Goal: Transaction & Acquisition: Purchase product/service

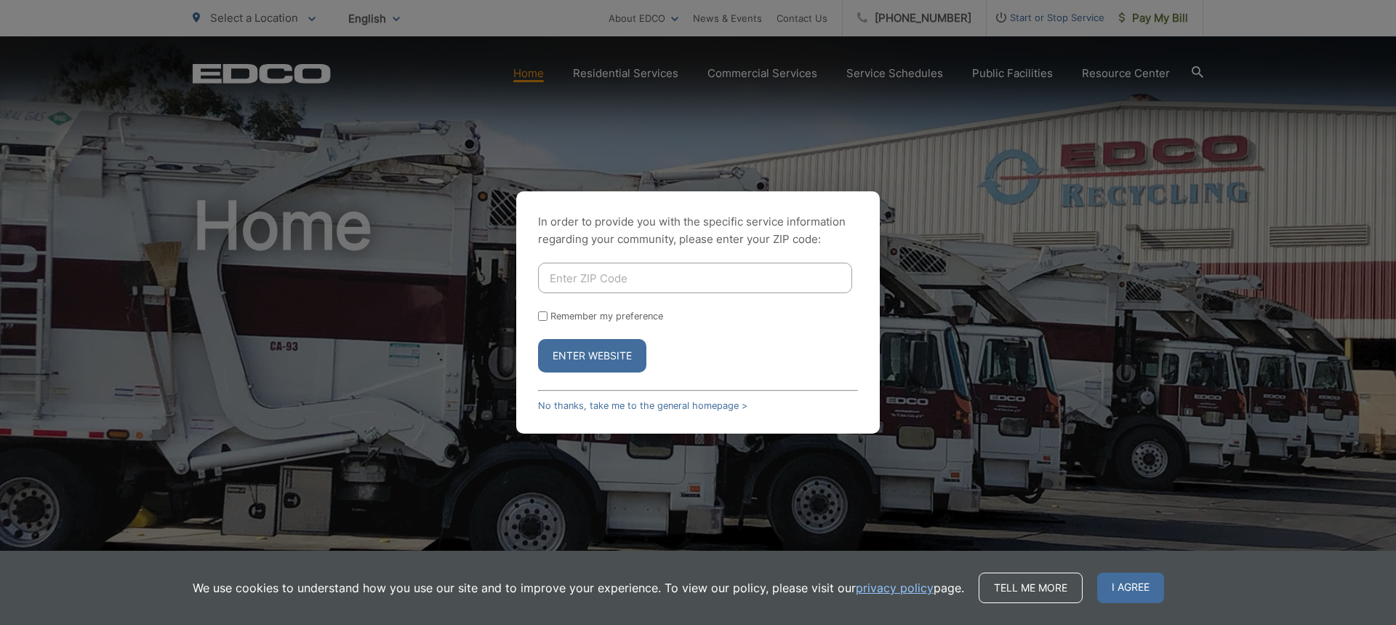
click at [573, 268] on input "Enter ZIP Code" at bounding box center [695, 278] width 314 height 31
type input "92064"
click at [604, 347] on button "Enter Website" at bounding box center [592, 355] width 108 height 33
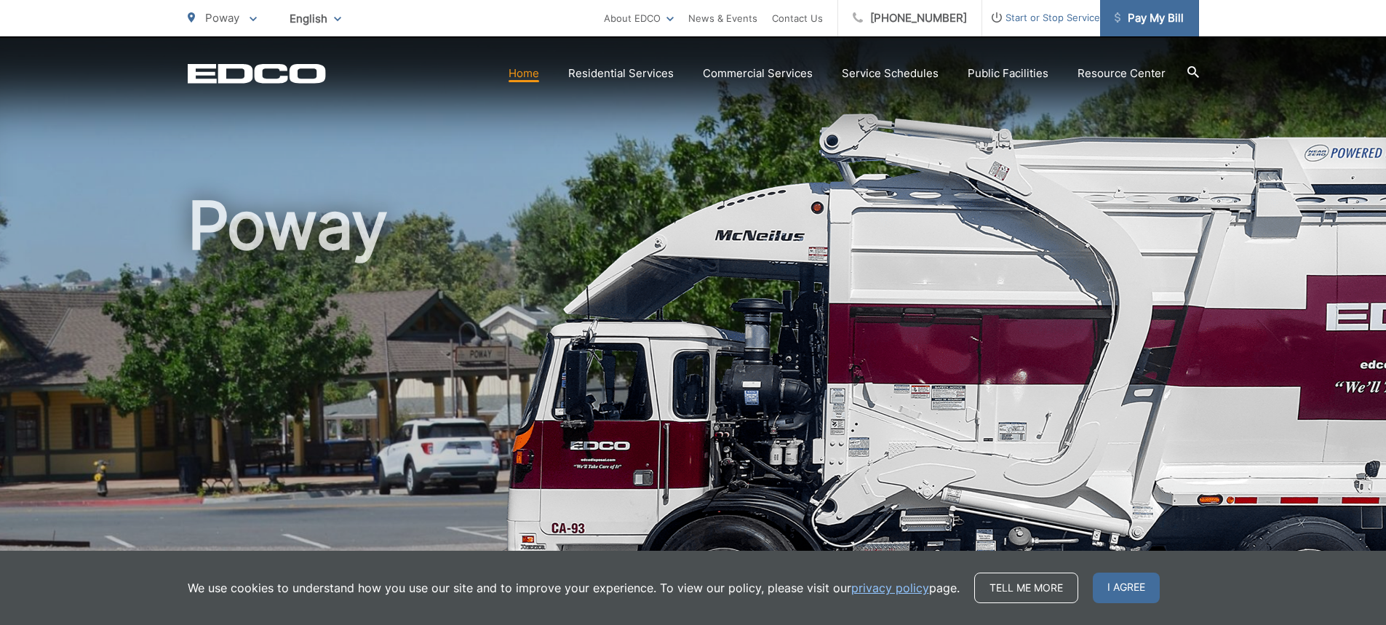
click at [1136, 23] on span "Pay My Bill" at bounding box center [1148, 17] width 69 height 17
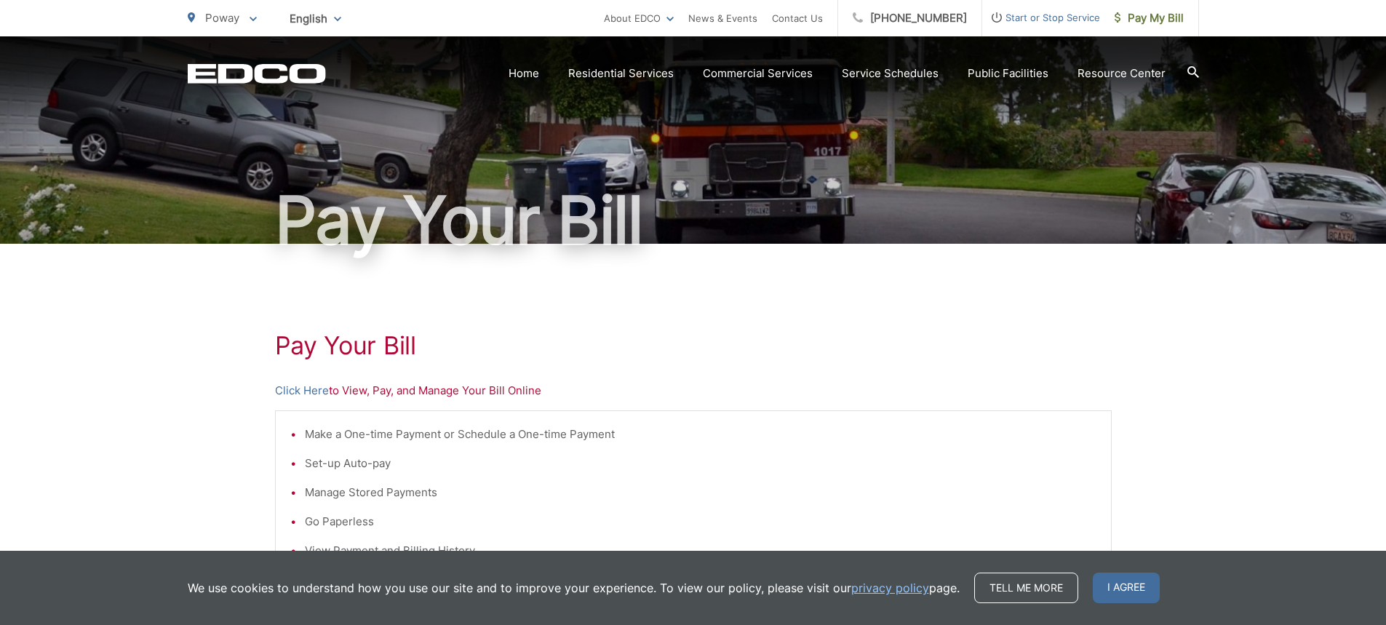
scroll to position [73, 0]
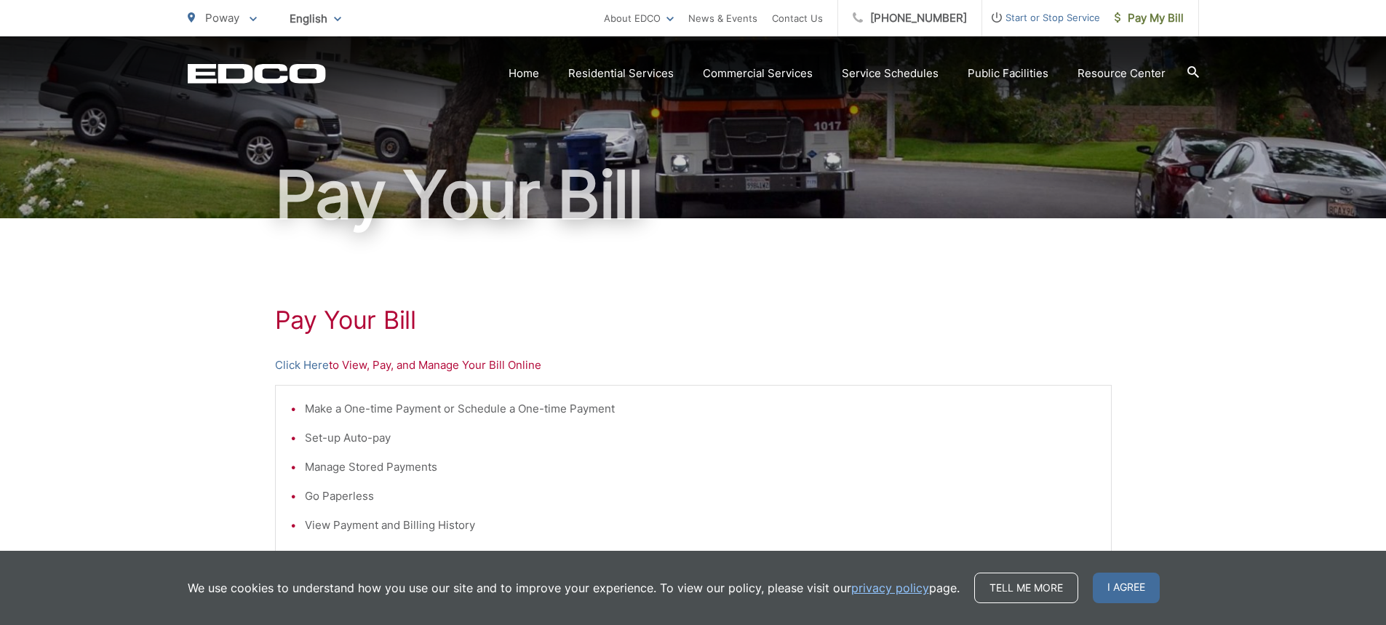
click at [468, 362] on p "Click Here to View, Pay, and Manage Your Bill Online" at bounding box center [693, 364] width 836 height 17
click at [310, 364] on link "Click Here" at bounding box center [302, 364] width 54 height 17
